Goal: Entertainment & Leisure: Consume media (video, audio)

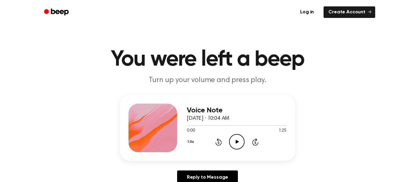
click at [235, 141] on icon at bounding box center [236, 142] width 3 height 4
click at [239, 145] on icon "Pause Audio" at bounding box center [236, 141] width 15 height 15
click at [227, 141] on div "1.0x Rewind 5 seconds Play Audio Skip 5 seconds" at bounding box center [237, 141] width 100 height 15
click at [230, 143] on icon "Play Audio" at bounding box center [236, 141] width 15 height 15
drag, startPoint x: 199, startPoint y: 123, endPoint x: 181, endPoint y: 127, distance: 17.9
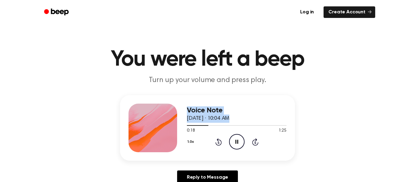
click at [171, 124] on div "Voice Note [DATE] · 10:04 AM 0:18 1:25 Your browser does not support the [objec…" at bounding box center [207, 128] width 175 height 66
click at [189, 125] on div at bounding box center [237, 125] width 100 height 5
